Goal: Task Accomplishment & Management: Manage account settings

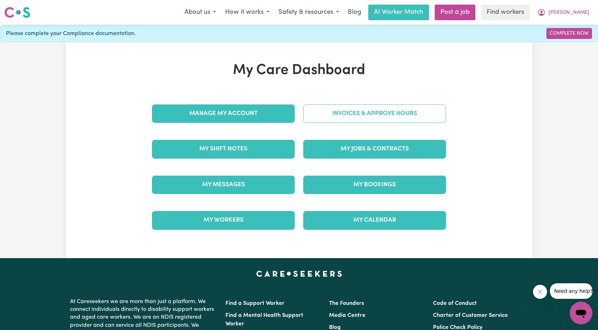
click at [350, 104] on link "Invoices & Approve Hours" at bounding box center [374, 113] width 143 height 18
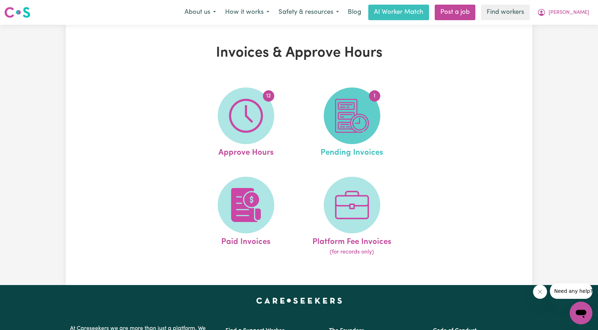
click at [341, 113] on img at bounding box center [352, 116] width 34 height 34
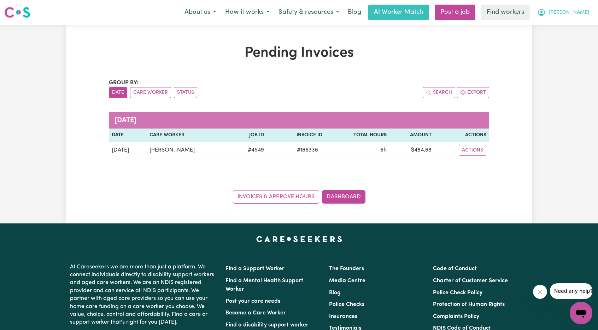
click at [578, 11] on span "[PERSON_NAME]" at bounding box center [569, 13] width 41 height 8
click at [564, 26] on link "My Dashboard" at bounding box center [566, 27] width 56 height 13
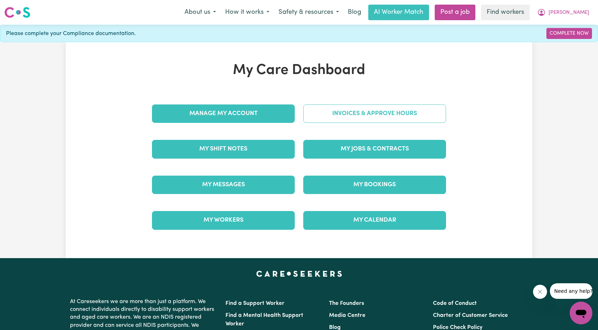
click at [381, 112] on link "Invoices & Approve Hours" at bounding box center [374, 113] width 143 height 18
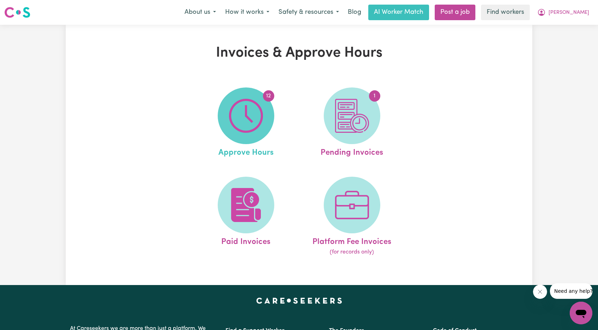
click at [259, 120] on img at bounding box center [246, 116] width 34 height 34
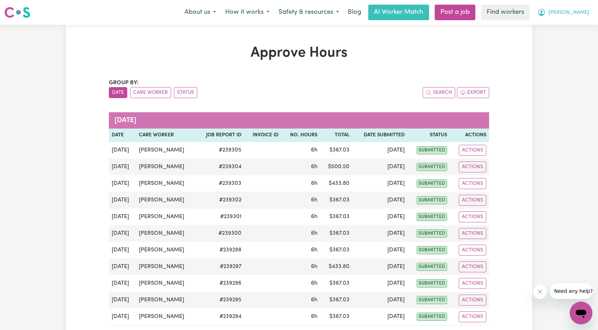
click at [577, 7] on button "[PERSON_NAME]" at bounding box center [563, 12] width 61 height 15
click at [563, 37] on link "Logout" at bounding box center [566, 40] width 56 height 13
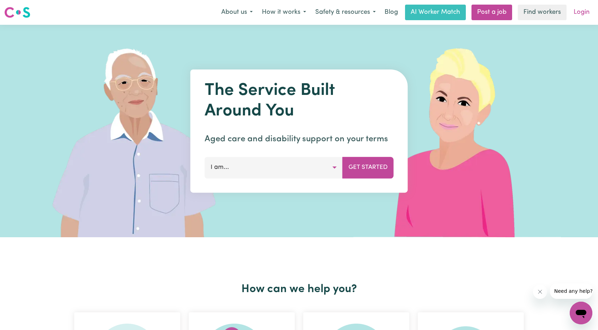
click at [577, 19] on link "Login" at bounding box center [582, 13] width 24 height 16
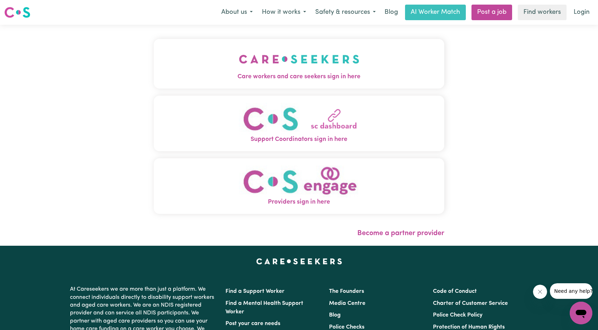
click at [282, 69] on img "Care workers and care seekers sign in here" at bounding box center [299, 59] width 121 height 26
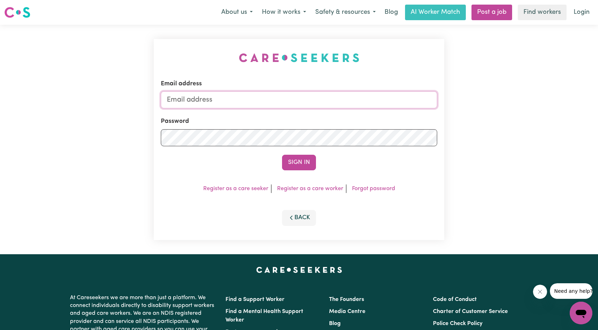
click at [320, 95] on input "Email address" at bounding box center [299, 99] width 277 height 17
drag, startPoint x: 202, startPoint y: 97, endPoint x: 386, endPoint y: 104, distance: 184.1
click at [386, 104] on input "[EMAIL_ADDRESS][PERSON_NAME][DOMAIN_NAME]" at bounding box center [299, 99] width 277 height 17
type input "[EMAIL_ADDRESS][PERSON_NAME][DOMAIN_NAME]"
click at [284, 154] on form "Email address [EMAIL_ADDRESS][DOMAIN_NAME] Password Sign In" at bounding box center [299, 124] width 277 height 91
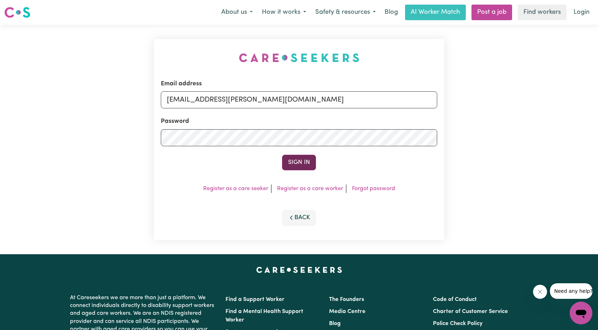
drag, startPoint x: 380, startPoint y: 157, endPoint x: 310, endPoint y: 154, distance: 69.7
click at [379, 156] on div "Sign In" at bounding box center [299, 163] width 277 height 16
click at [310, 155] on button "Sign In" at bounding box center [299, 163] width 34 height 16
